Goal: Transaction & Acquisition: Purchase product/service

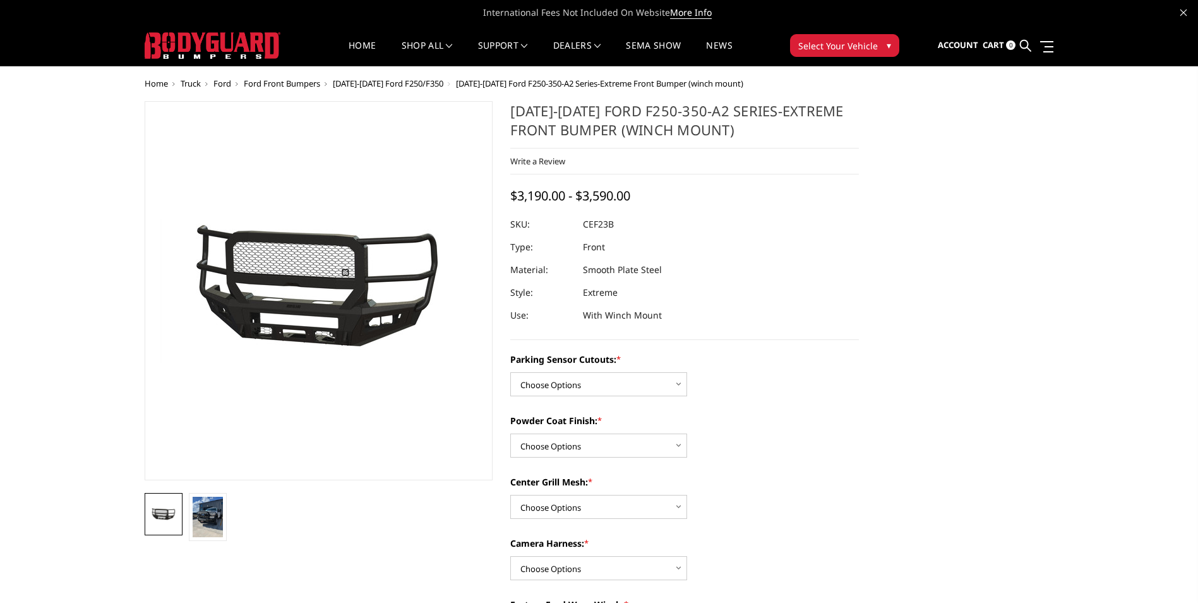
click at [154, 526] on link at bounding box center [164, 514] width 38 height 42
click at [203, 512] on img at bounding box center [208, 517] width 30 height 40
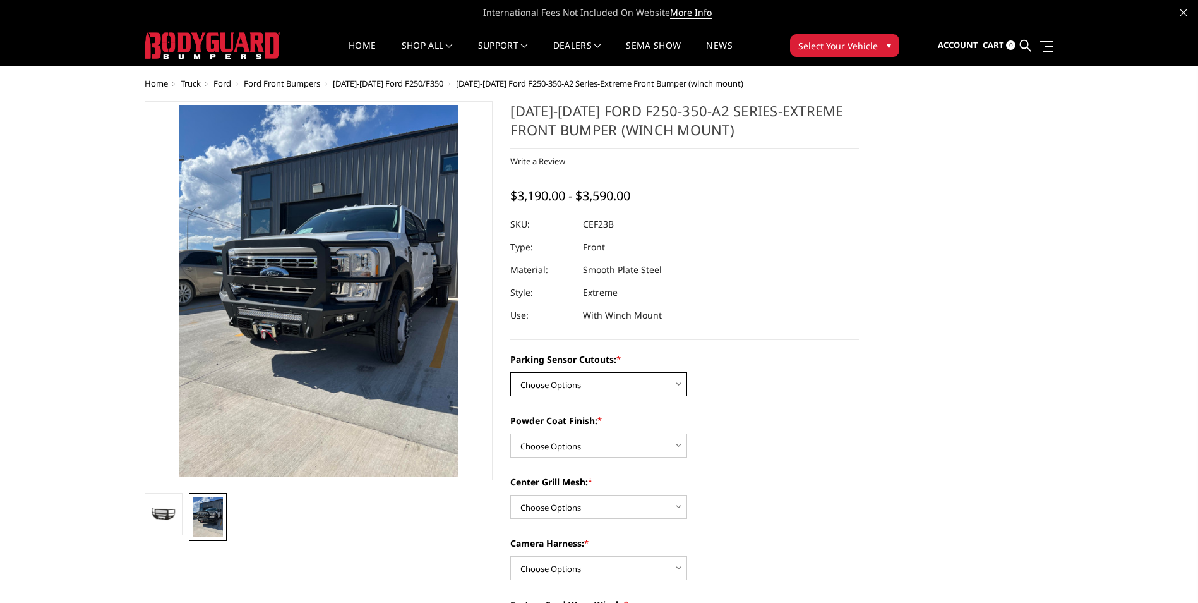
click at [591, 387] on select "Choose Options No-Without Parking Sensor Cutouts Yes-With Parking Sensor Cutouts" at bounding box center [598, 384] width 177 height 24
select select "2421"
click at [510, 372] on select "Choose Options No-Without Parking Sensor Cutouts Yes-With Parking Sensor Cutouts" at bounding box center [598, 384] width 177 height 24
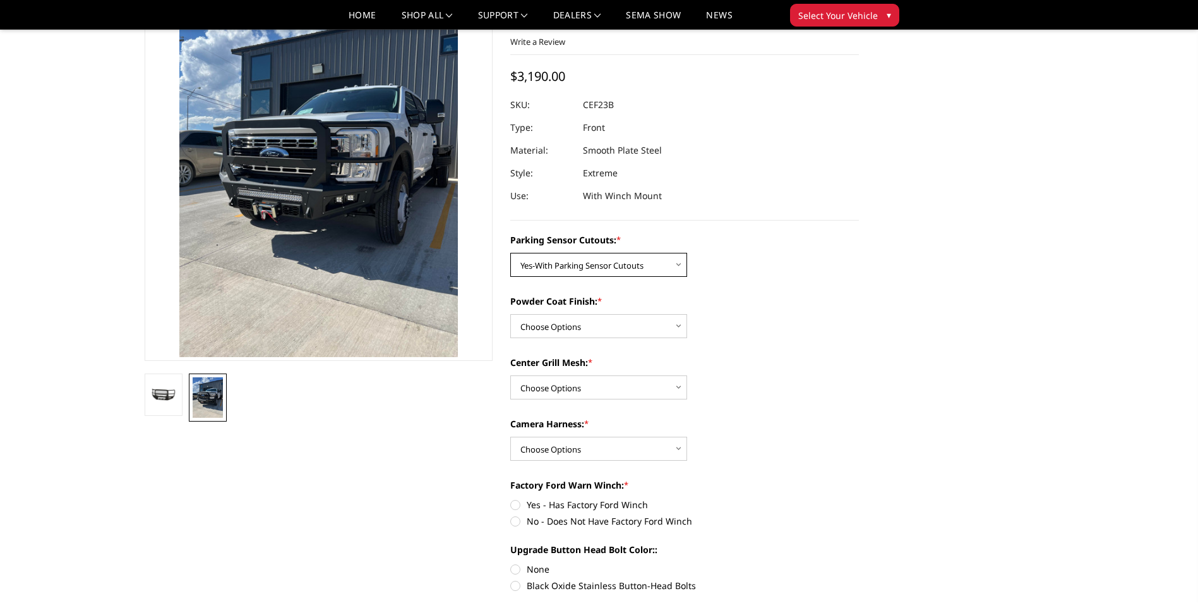
scroll to position [126, 0]
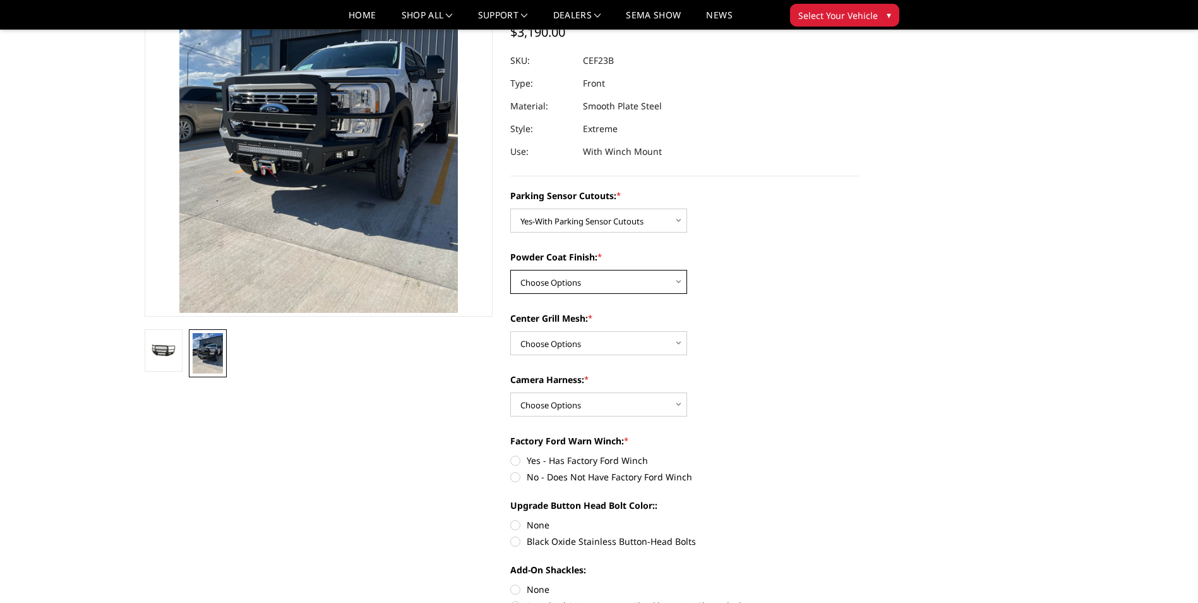
click at [590, 281] on select "Choose Options Bare Metal Textured Black Powder Coat" at bounding box center [598, 282] width 177 height 24
select select "2423"
click at [510, 270] on select "Choose Options Bare Metal Textured Black Powder Coat" at bounding box center [598, 282] width 177 height 24
click at [586, 341] on select "Choose Options With Center Grill Mesh Without Center Grill Mesh" at bounding box center [598, 343] width 177 height 24
select select "2424"
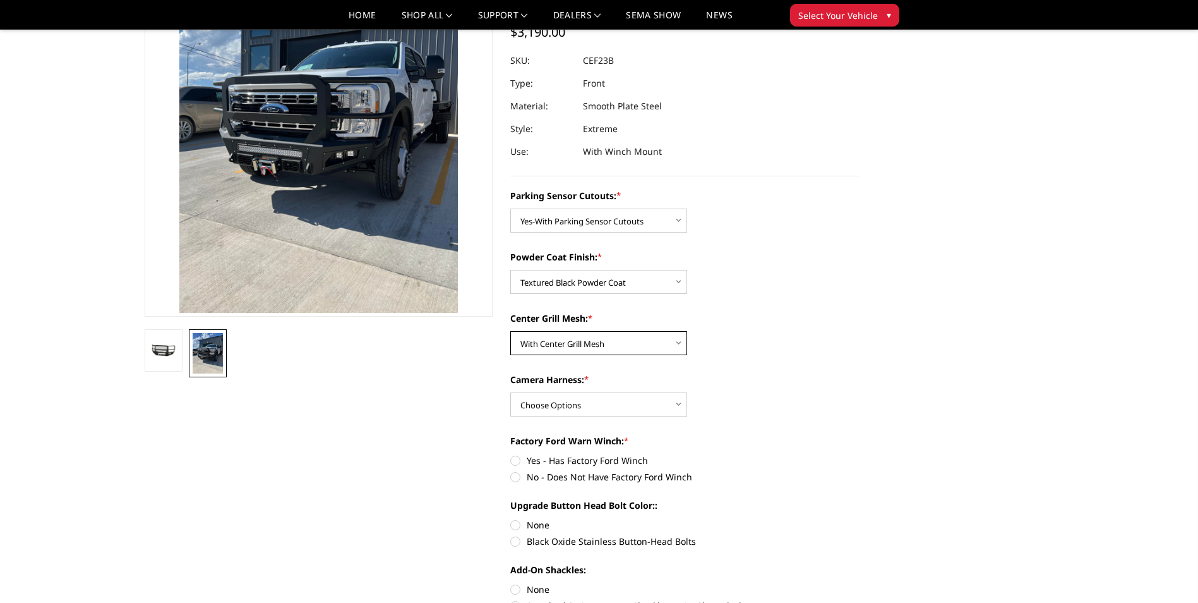
click at [510, 331] on select "Choose Options With Center Grill Mesh Without Center Grill Mesh" at bounding box center [598, 343] width 177 height 24
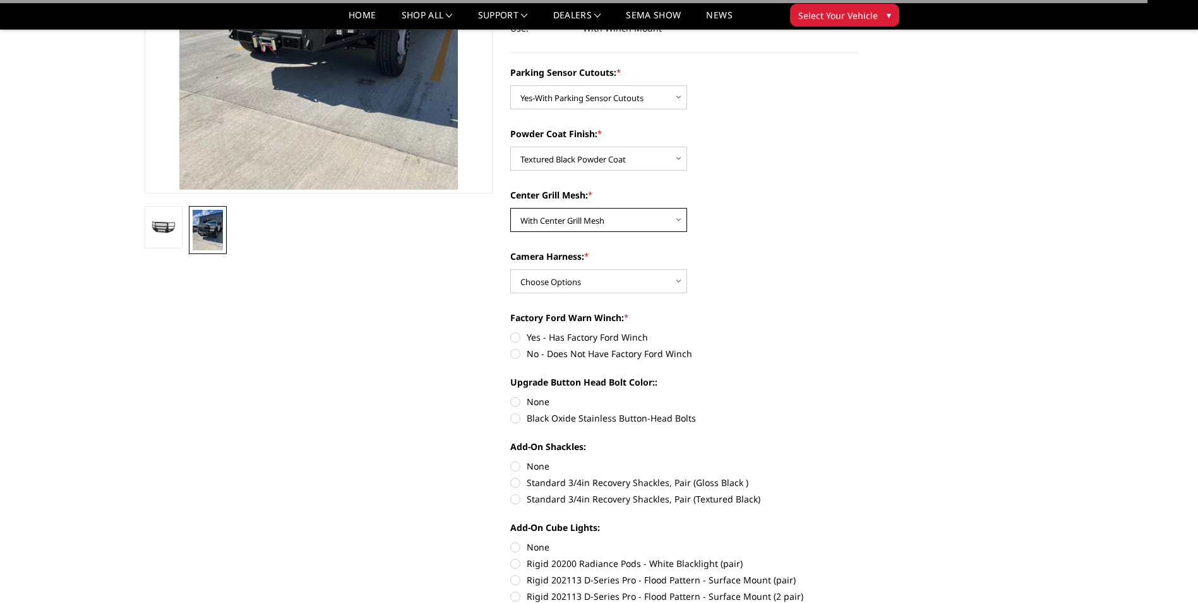
scroll to position [253, 0]
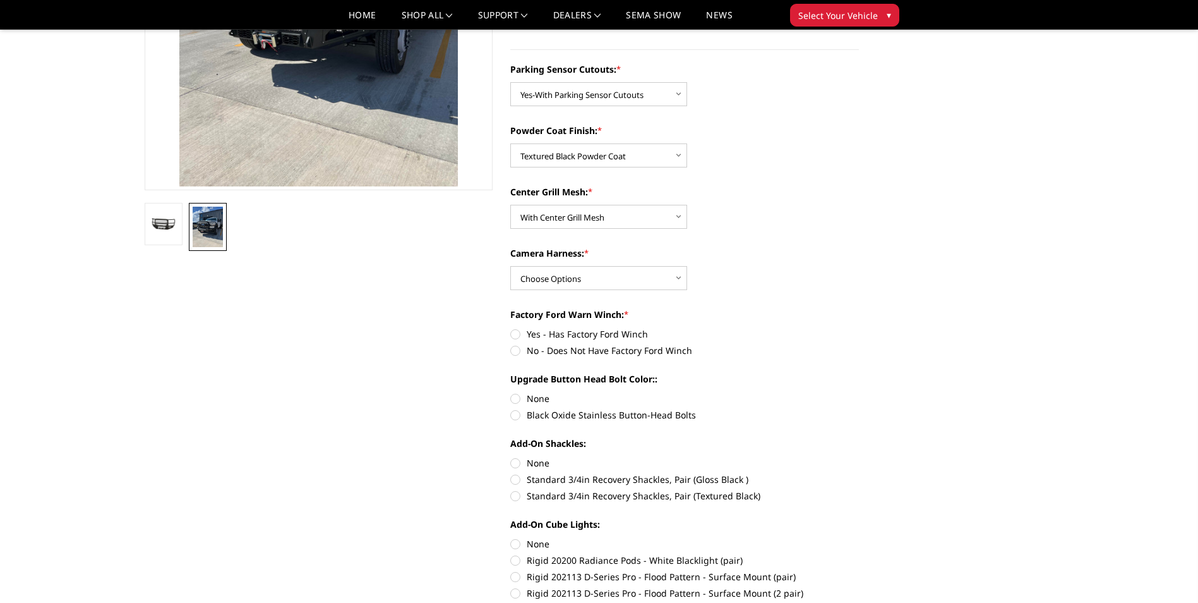
click at [518, 352] on label "No - Does Not Have Factory Ford Winch" at bounding box center [684, 350] width 349 height 13
click at [859, 328] on input "No - Does Not Have Factory Ford Winch" at bounding box center [859, 327] width 1 height 1
radio input "true"
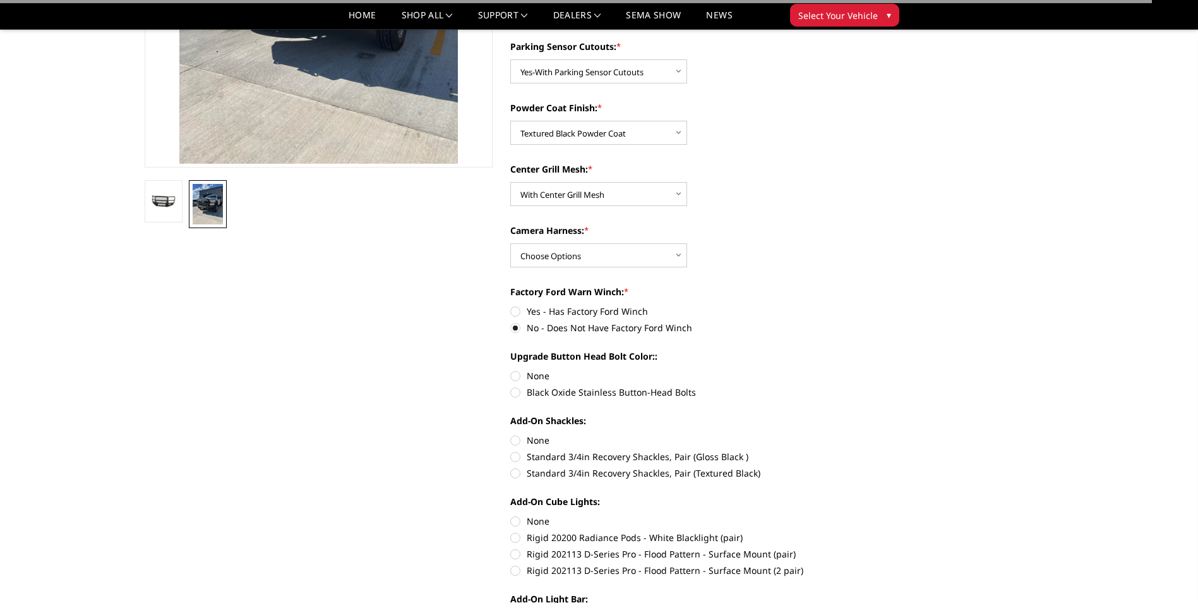
scroll to position [316, 0]
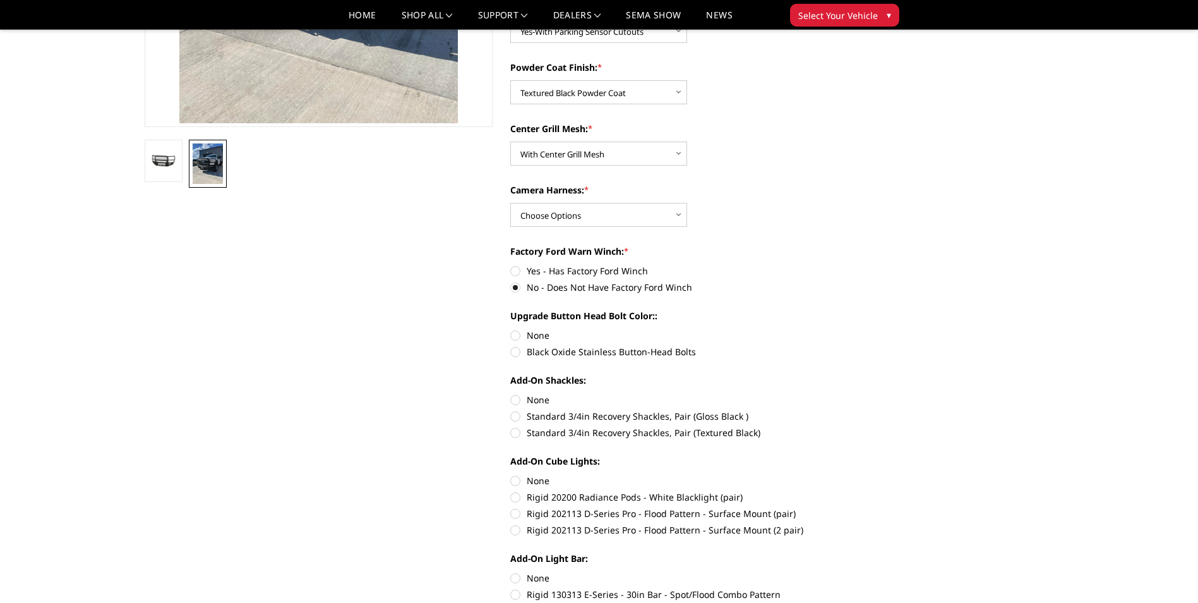
click at [516, 337] on label "None" at bounding box center [684, 335] width 349 height 13
click at [511, 329] on input "None" at bounding box center [510, 329] width 1 height 1
radio input "true"
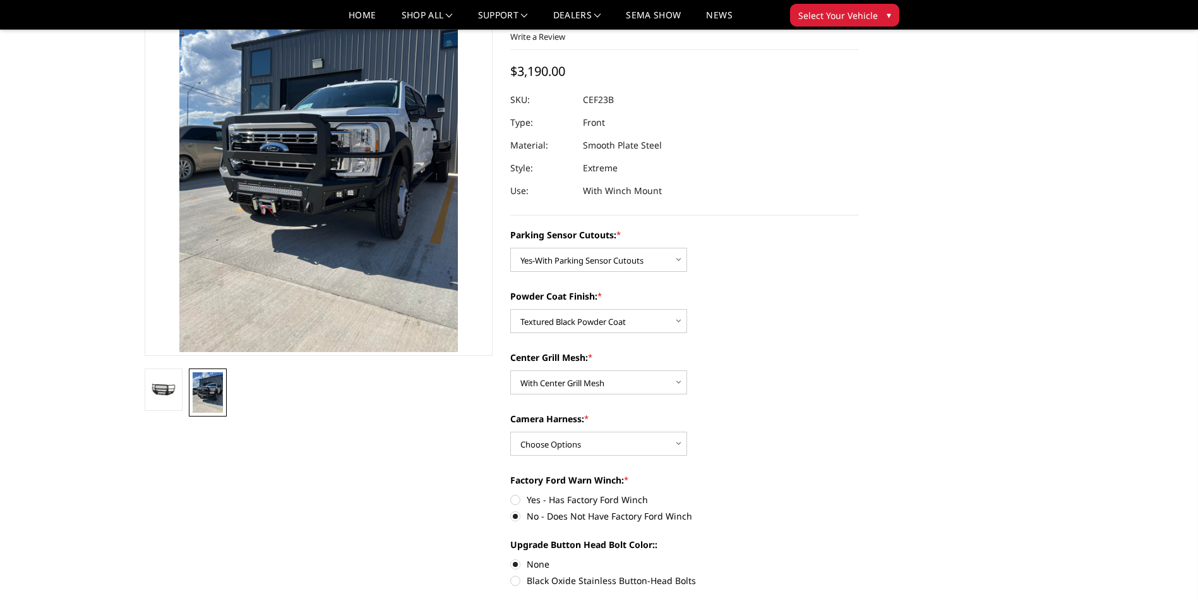
scroll to position [0, 0]
